Goal: Consume media (video, audio): Consume media (video, audio)

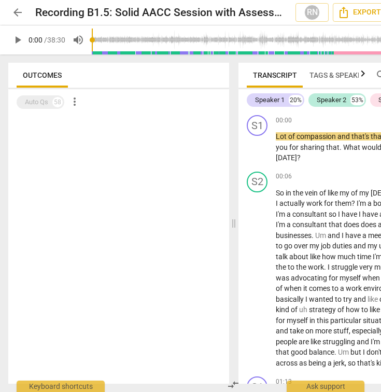
click at [18, 38] on span "play_arrow" at bounding box center [17, 40] width 12 height 12
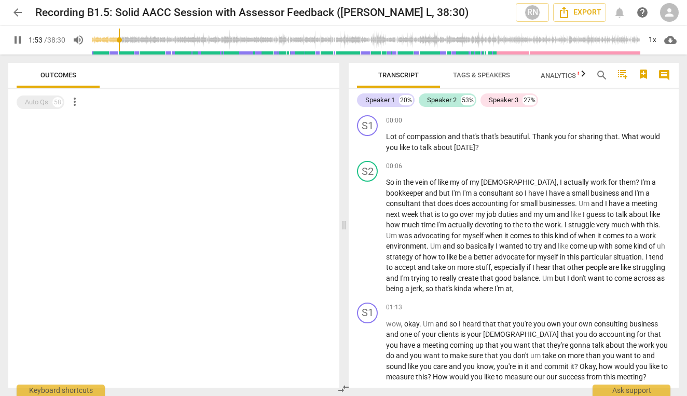
scroll to position [292, 0]
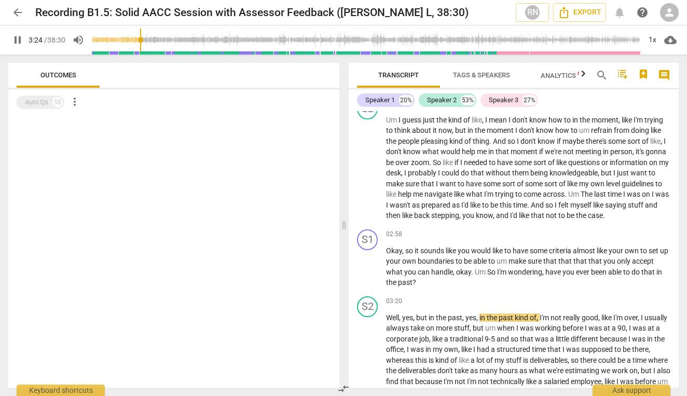
click at [18, 36] on span "pause" at bounding box center [17, 40] width 12 height 12
click at [18, 45] on span "play_arrow" at bounding box center [17, 40] width 12 height 12
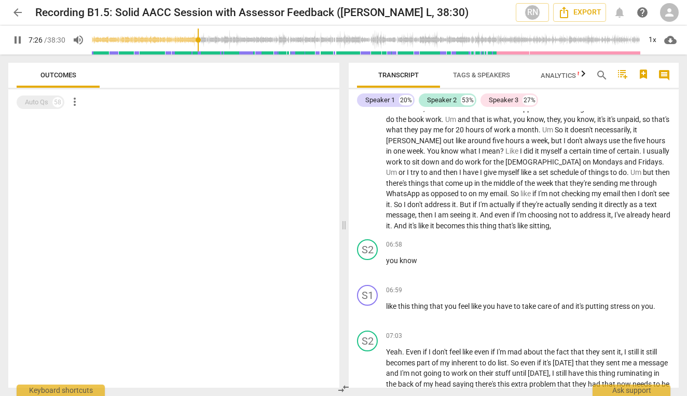
scroll to position [1170, 0]
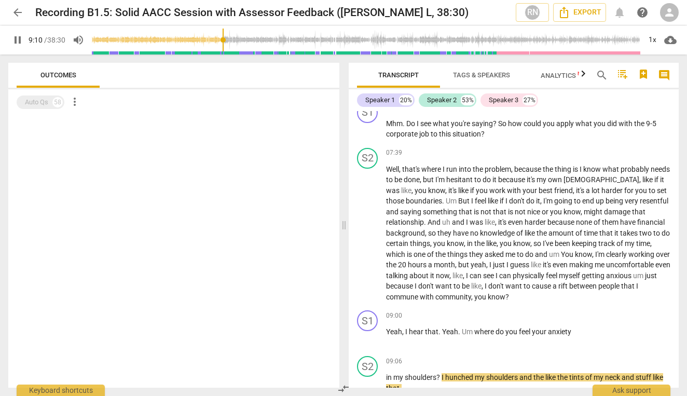
click at [18, 45] on span "pause" at bounding box center [17, 40] width 12 height 12
click at [19, 39] on span "play_arrow" at bounding box center [17, 40] width 12 height 12
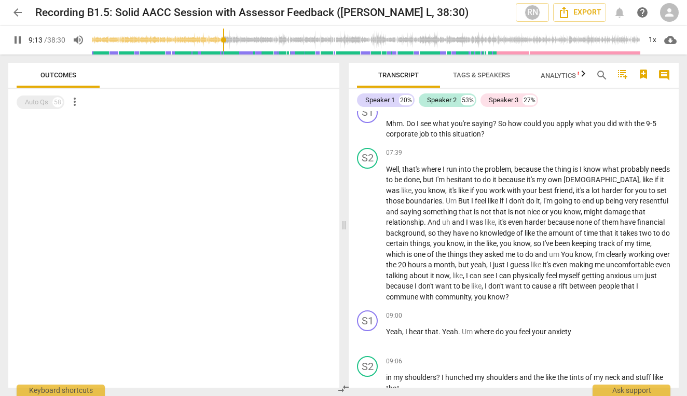
scroll to position [1466, 0]
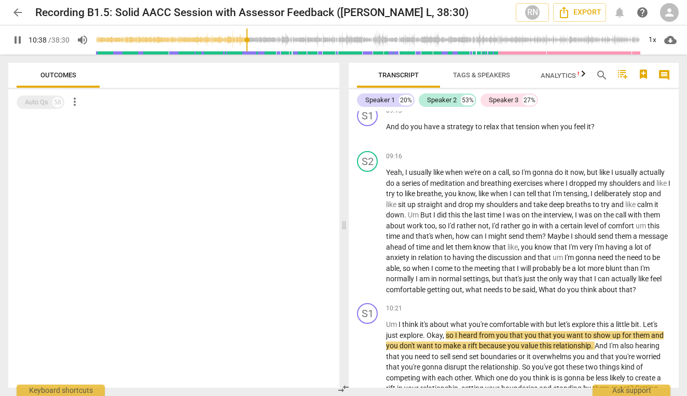
click at [13, 41] on span "pause" at bounding box center [17, 40] width 12 height 12
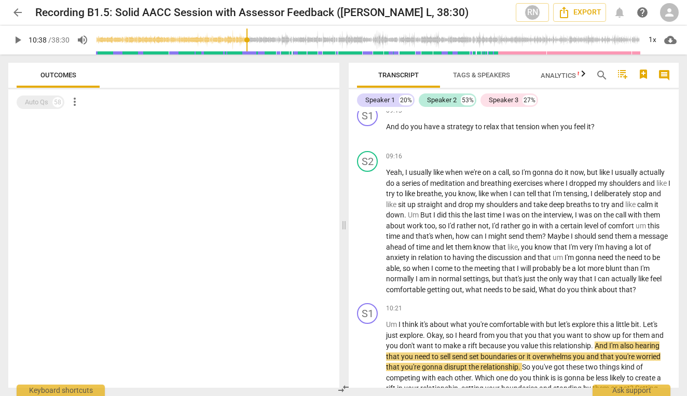
click at [21, 42] on span "play_arrow" at bounding box center [17, 40] width 12 height 12
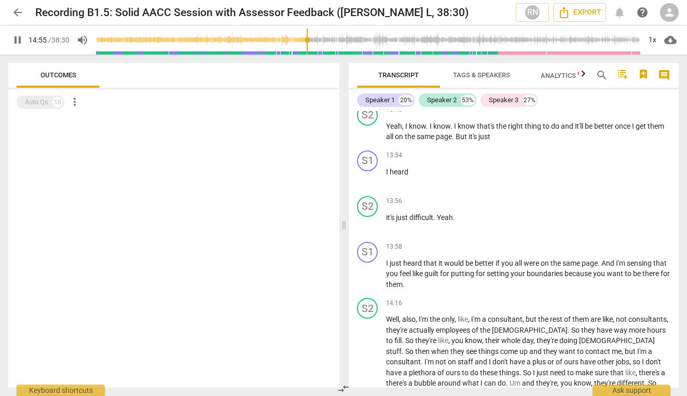
scroll to position [2623, 0]
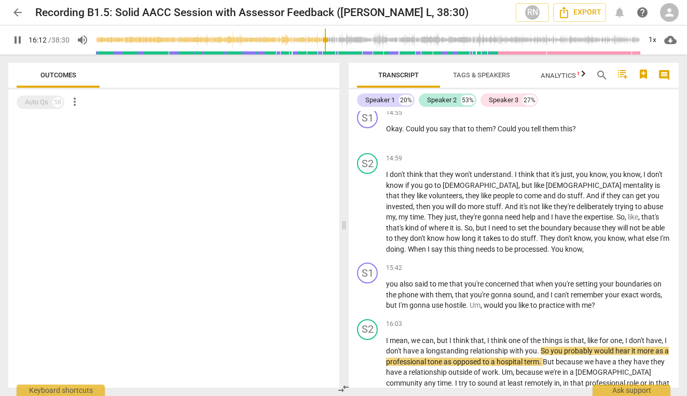
click at [326, 38] on input "range" at bounding box center [368, 39] width 544 height 33
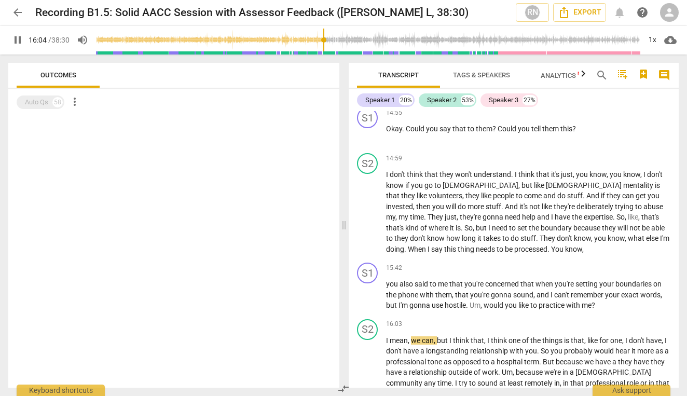
click at [324, 38] on input "range" at bounding box center [368, 39] width 544 height 33
click at [22, 41] on span "pause" at bounding box center [17, 40] width 12 height 12
click at [22, 39] on span "play_arrow" at bounding box center [17, 40] width 12 height 12
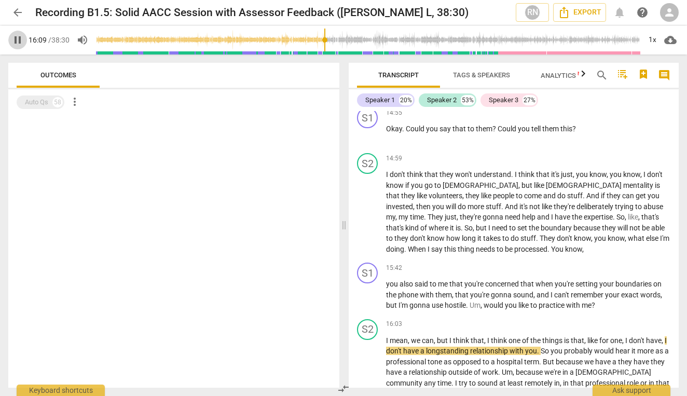
click at [22, 39] on span "pause" at bounding box center [17, 40] width 12 height 12
click at [15, 43] on span "play_arrow" at bounding box center [17, 40] width 12 height 12
click at [15, 42] on span "pause" at bounding box center [17, 40] width 12 height 12
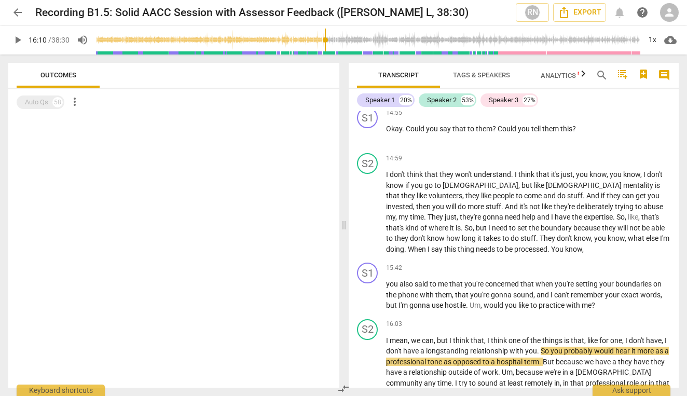
click at [14, 39] on span "play_arrow" at bounding box center [17, 40] width 12 height 12
click at [14, 39] on span "pause" at bounding box center [17, 40] width 12 height 12
click at [19, 41] on span "play_arrow" at bounding box center [17, 40] width 12 height 12
click at [19, 41] on span "pause" at bounding box center [17, 40] width 12 height 12
click at [19, 41] on span "play_arrow" at bounding box center [17, 40] width 12 height 12
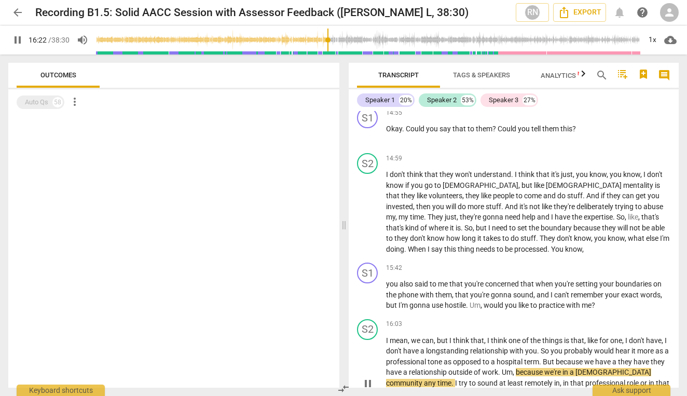
click at [381, 336] on span "mean" at bounding box center [398, 340] width 18 height 8
click at [367, 319] on div "S2" at bounding box center [367, 329] width 21 height 21
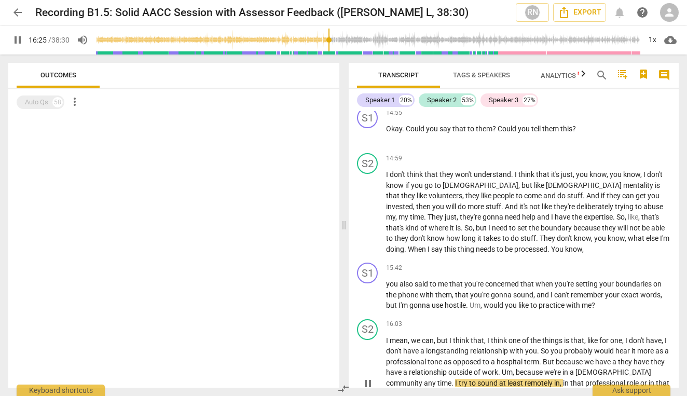
click at [381, 336] on span "I" at bounding box center [388, 340] width 4 height 8
click at [370, 377] on span "pause" at bounding box center [367, 383] width 12 height 12
click at [372, 319] on div "S2" at bounding box center [367, 329] width 21 height 21
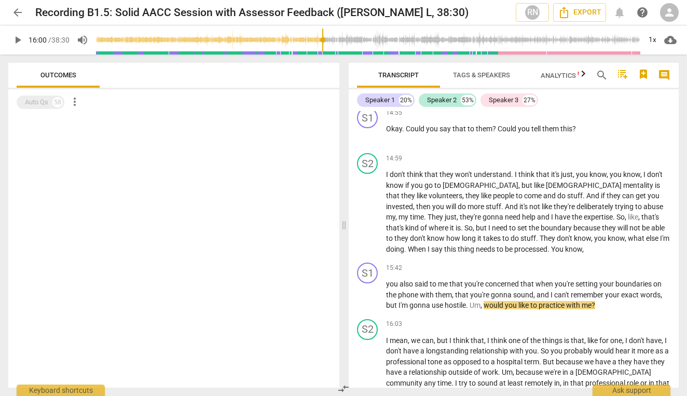
drag, startPoint x: 330, startPoint y: 36, endPoint x: 323, endPoint y: 38, distance: 7.6
click at [323, 38] on input "range" at bounding box center [368, 39] width 544 height 33
click at [14, 40] on span "play_arrow" at bounding box center [17, 40] width 12 height 12
click at [19, 39] on span "pause" at bounding box center [17, 40] width 12 height 12
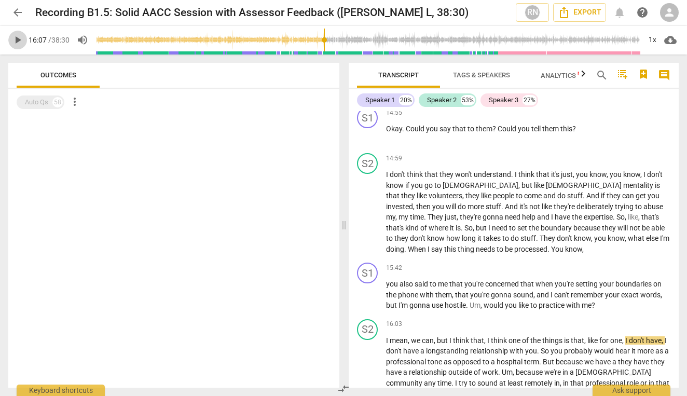
click at [20, 34] on span "play_arrow" at bounding box center [17, 40] width 12 height 12
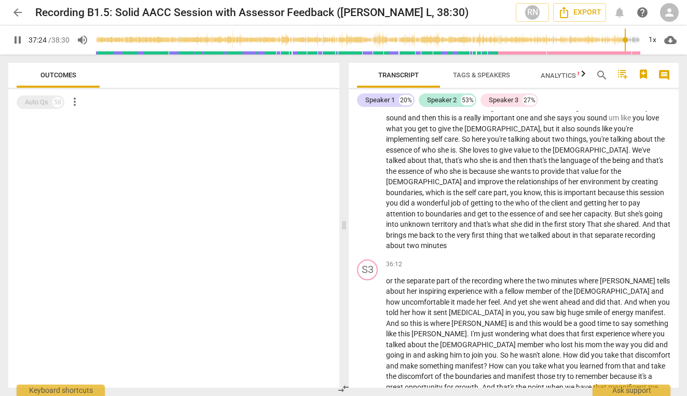
scroll to position [6567, 0]
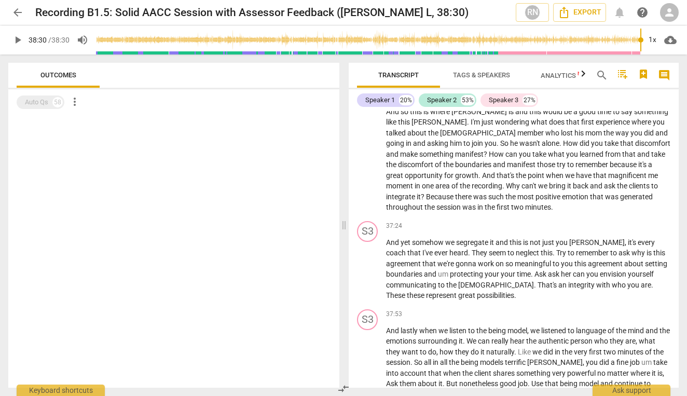
type input "2310"
